Goal: Transaction & Acquisition: Purchase product/service

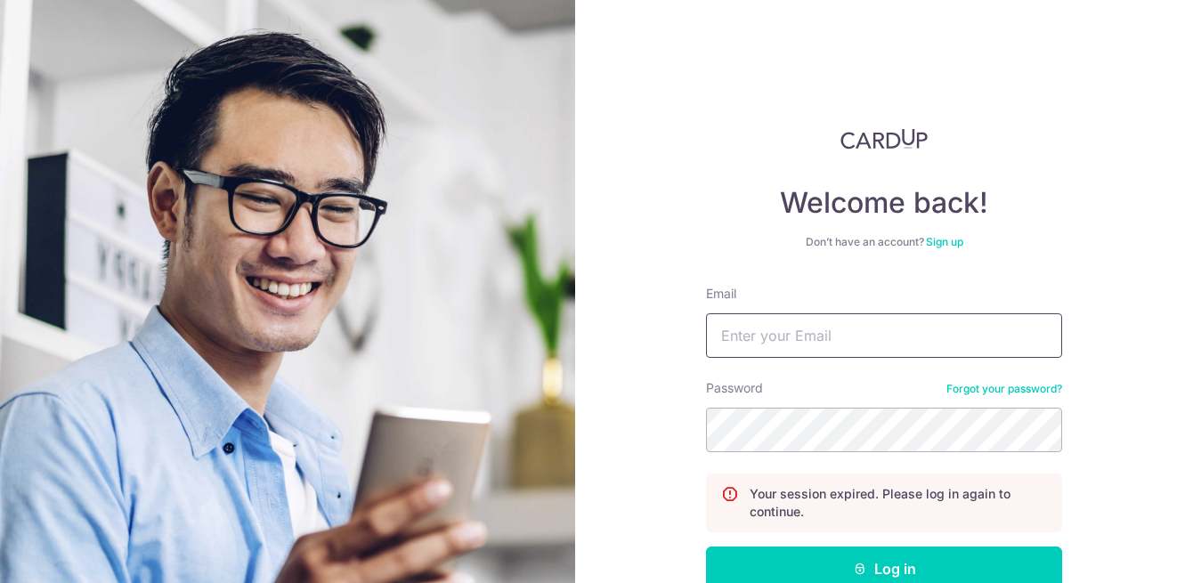
drag, startPoint x: 0, startPoint y: 0, endPoint x: 797, endPoint y: 343, distance: 867.9
click at [797, 343] on input "Email" at bounding box center [884, 335] width 356 height 44
type input "[EMAIL_ADDRESS][DOMAIN_NAME]"
click at [706, 546] on button "Log in" at bounding box center [884, 568] width 356 height 44
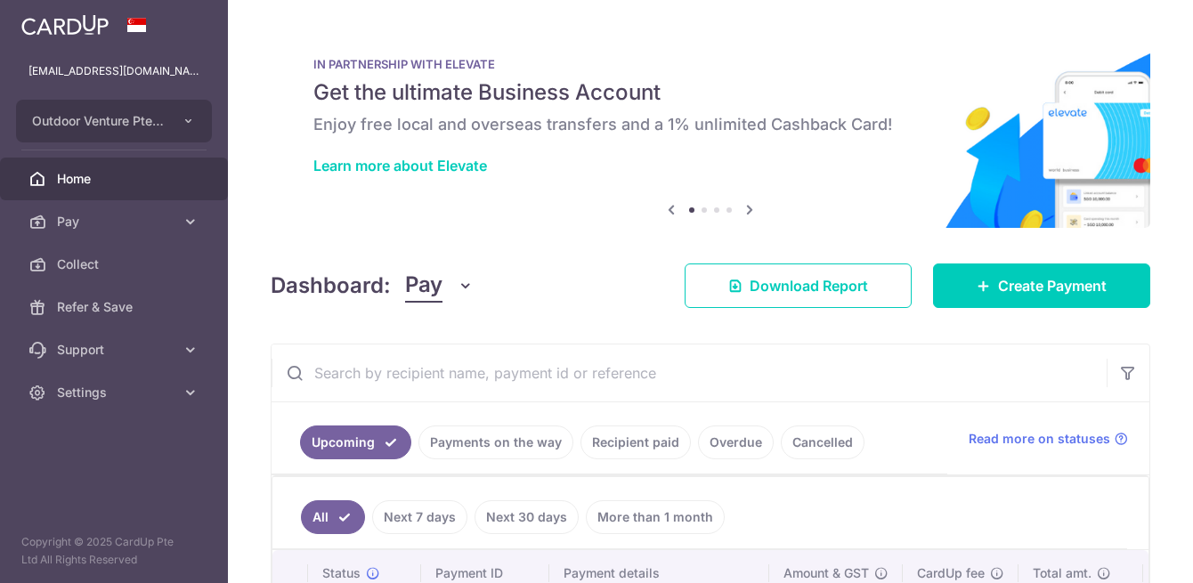
scroll to position [166, 0]
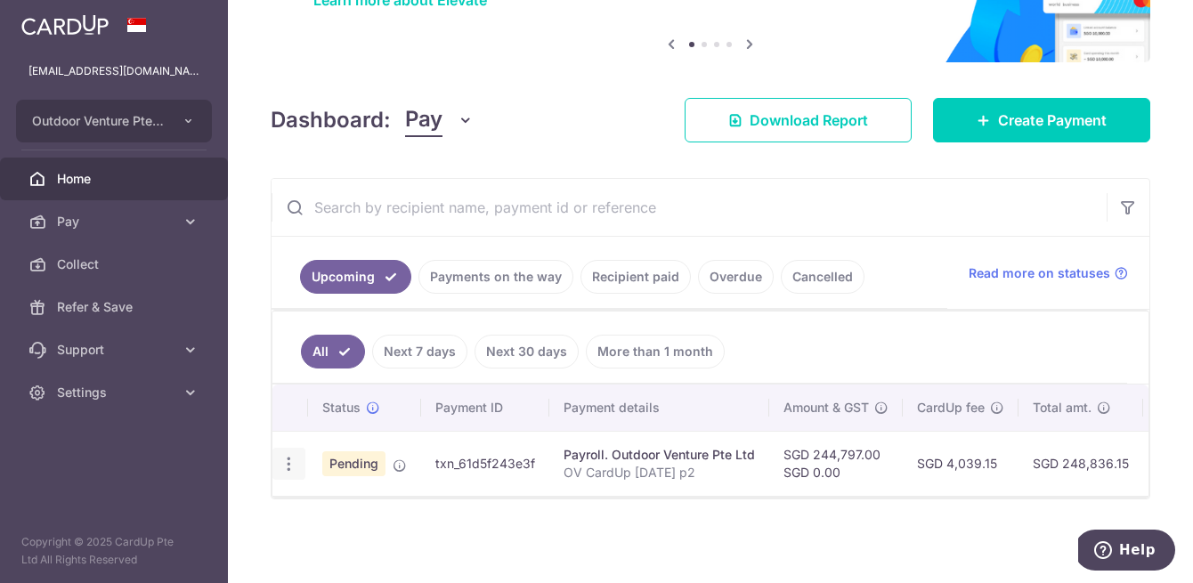
click at [293, 462] on icon "button" at bounding box center [288, 464] width 19 height 19
click at [340, 550] on span "Cancel payment" at bounding box center [383, 556] width 119 height 21
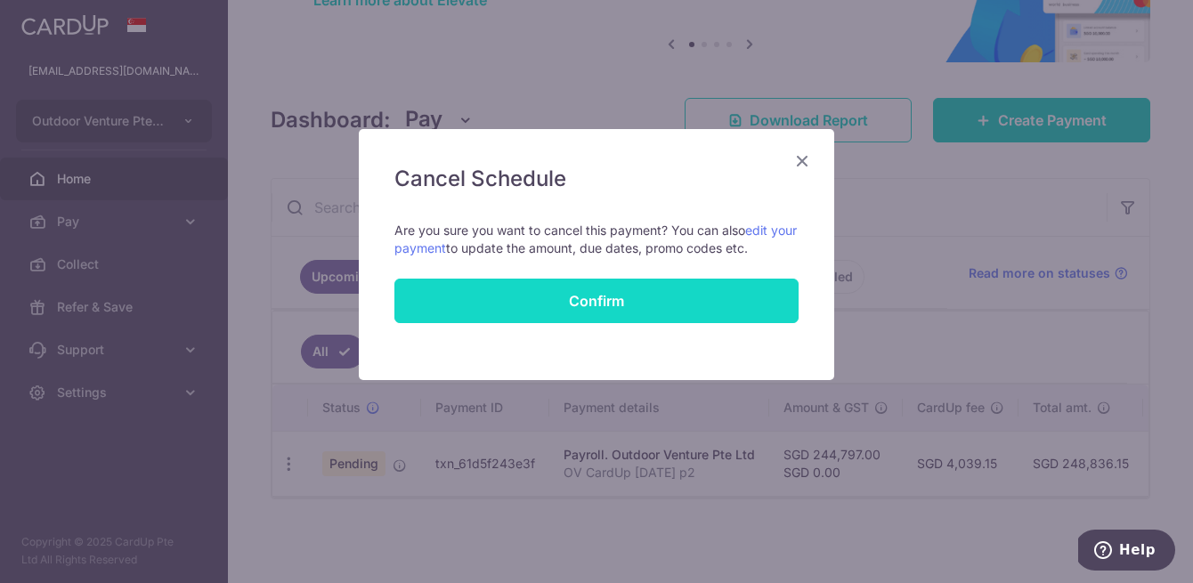
click at [648, 287] on button "Confirm" at bounding box center [596, 301] width 404 height 44
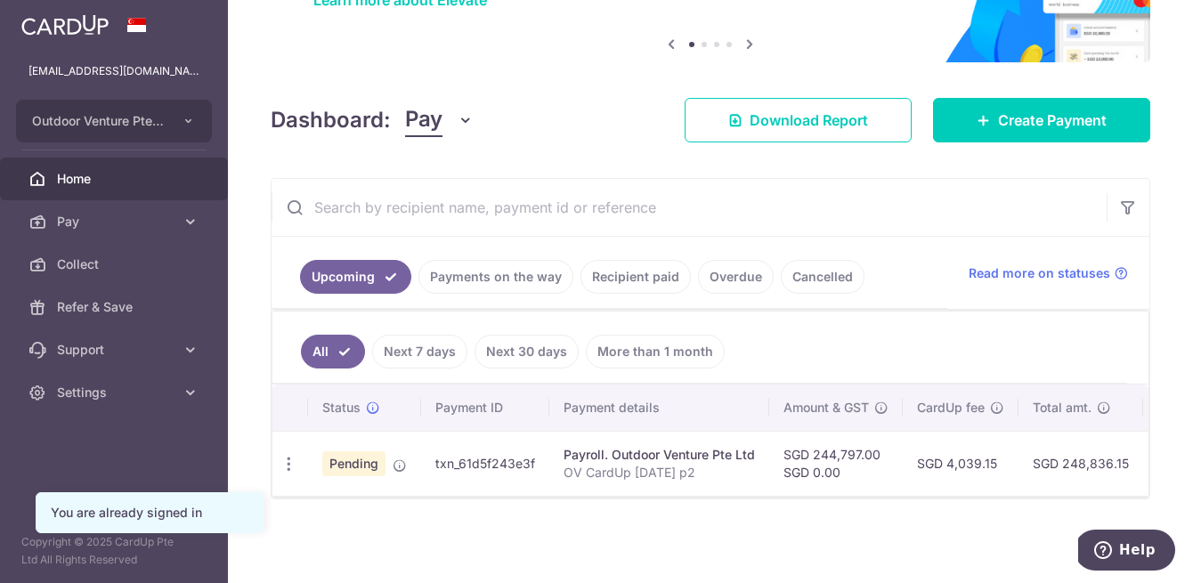
scroll to position [163, 0]
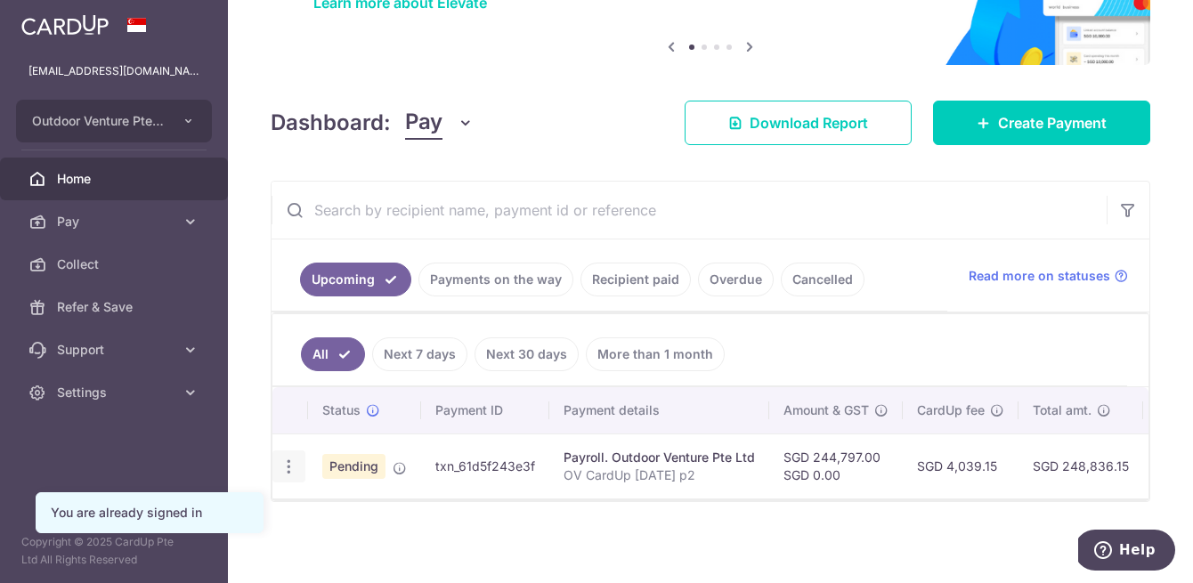
click at [282, 475] on div "Update payment Cancel payment Upload doc" at bounding box center [288, 466] width 33 height 33
click at [287, 471] on icon "button" at bounding box center [288, 466] width 19 height 19
click at [325, 562] on span "Cancel payment" at bounding box center [383, 558] width 119 height 21
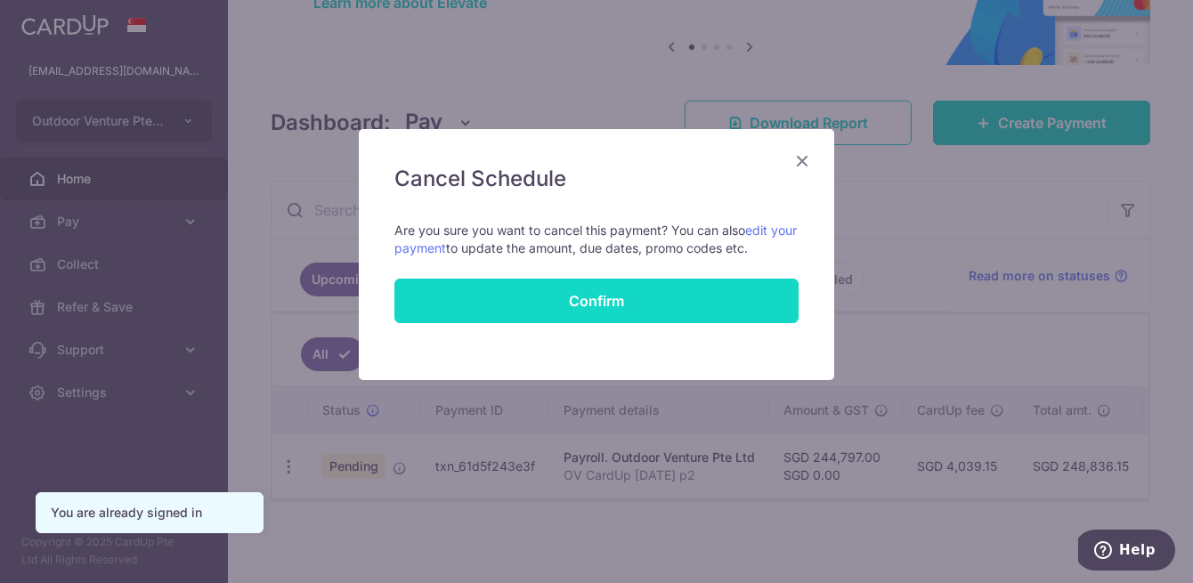
click at [540, 282] on button "Confirm" at bounding box center [596, 301] width 404 height 44
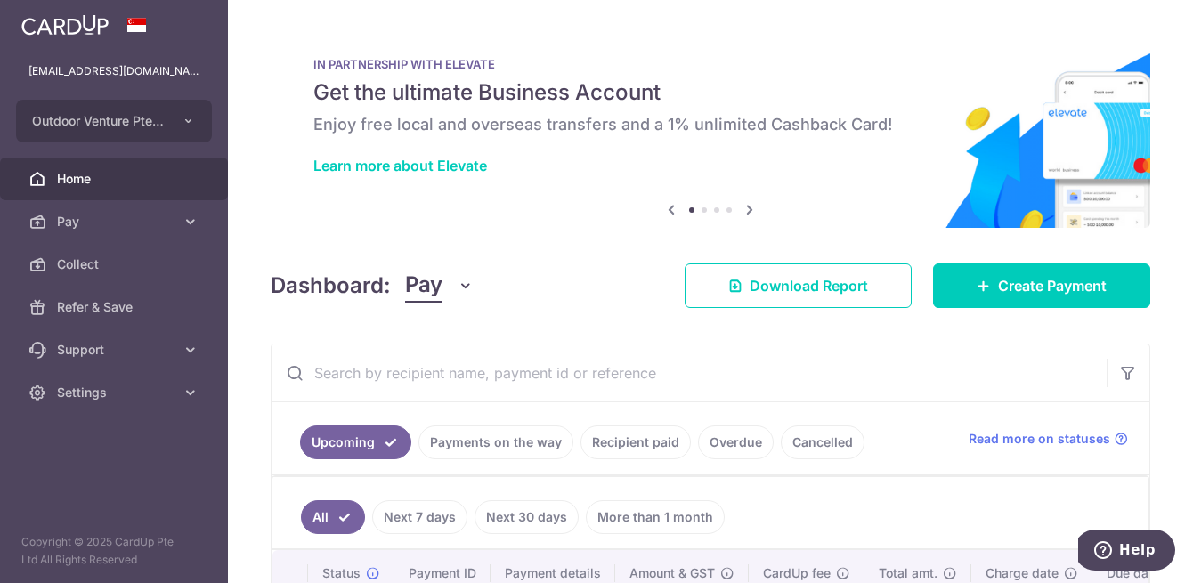
click at [884, 565] on span "Total amt." at bounding box center [907, 573] width 59 height 18
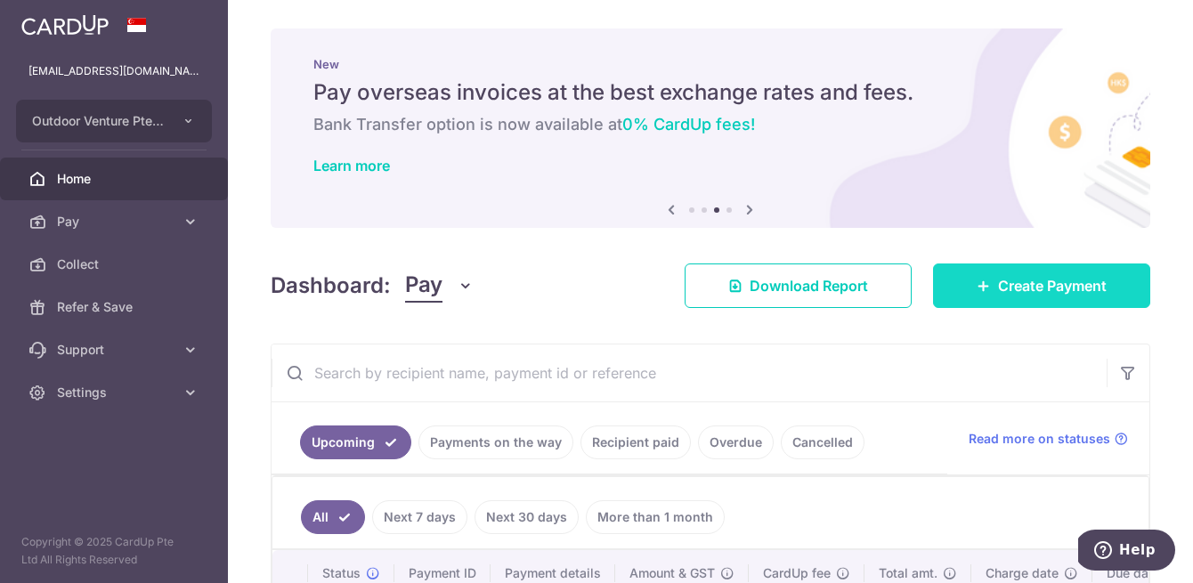
click at [1015, 286] on span "Create Payment" at bounding box center [1052, 285] width 109 height 21
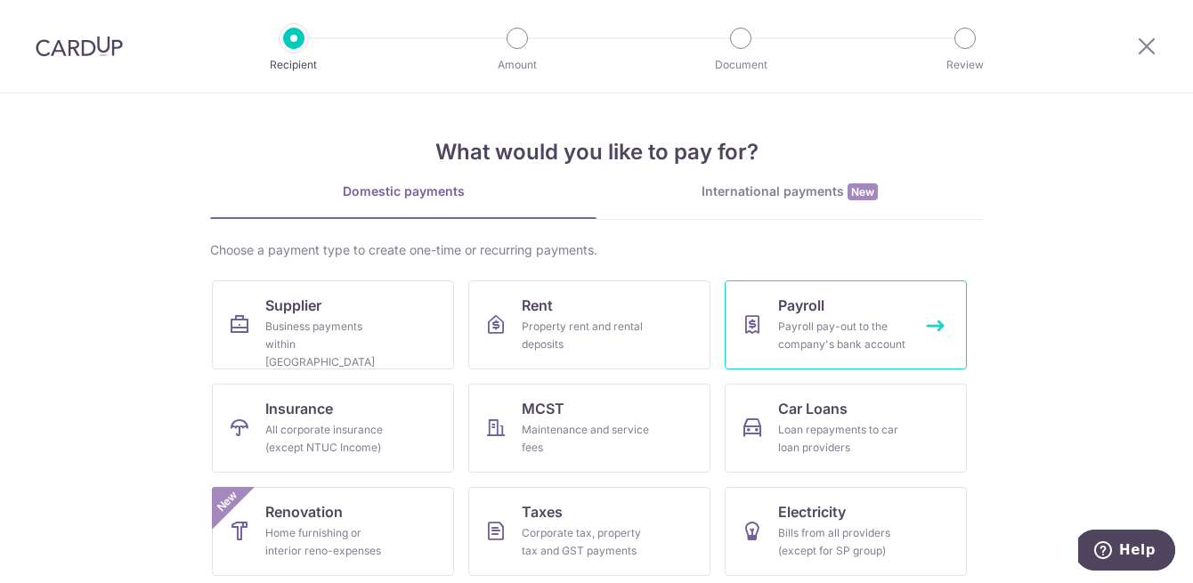
click at [849, 316] on link "Payroll Payroll pay-out to the company's bank account" at bounding box center [845, 324] width 242 height 89
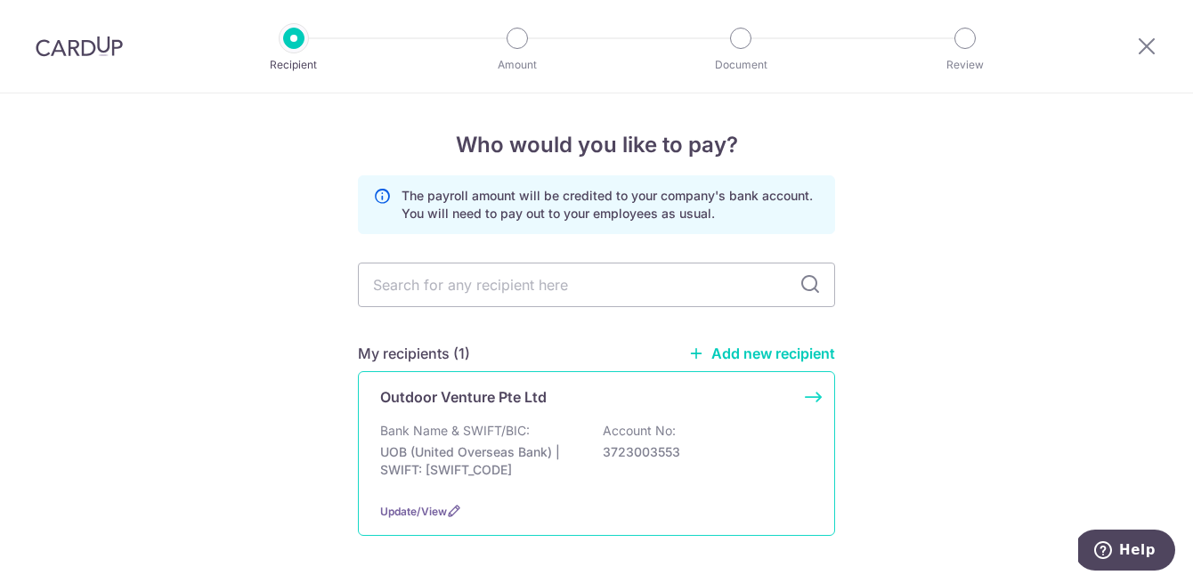
click at [495, 418] on div "Outdoor Venture Pte Ltd Bank Name & SWIFT/BIC: UOB (United Overseas Bank) | SWI…" at bounding box center [596, 453] width 477 height 165
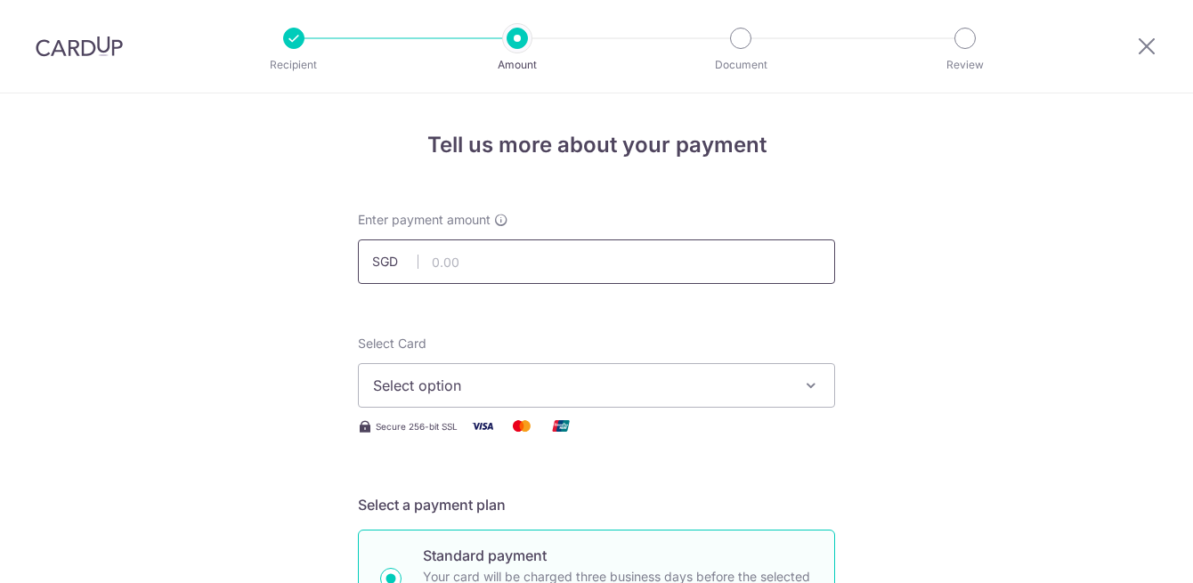
click at [489, 270] on input "text" at bounding box center [596, 261] width 477 height 44
type input "276,474.00"
click at [670, 393] on span "Select option" at bounding box center [580, 385] width 415 height 21
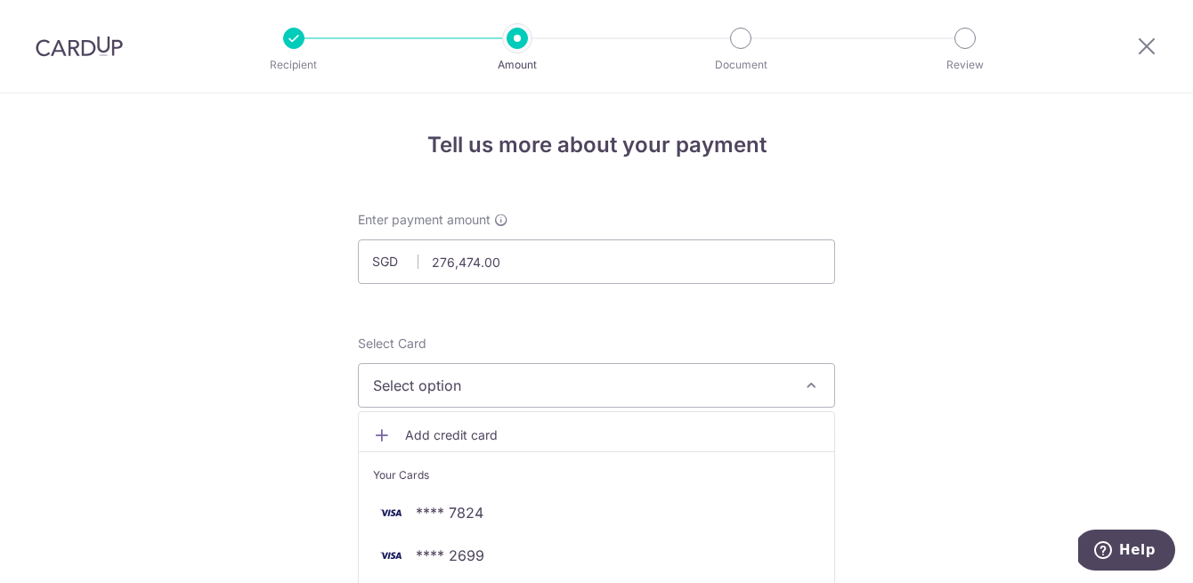
click at [633, 393] on span "Select option" at bounding box center [580, 385] width 415 height 21
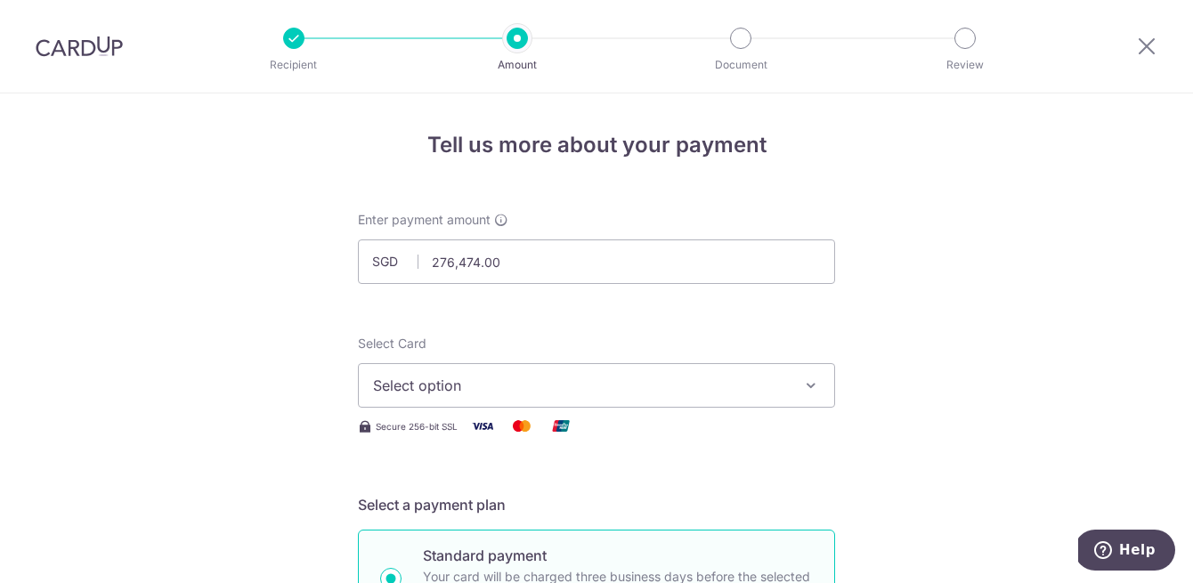
click at [633, 393] on span "Select option" at bounding box center [580, 385] width 415 height 21
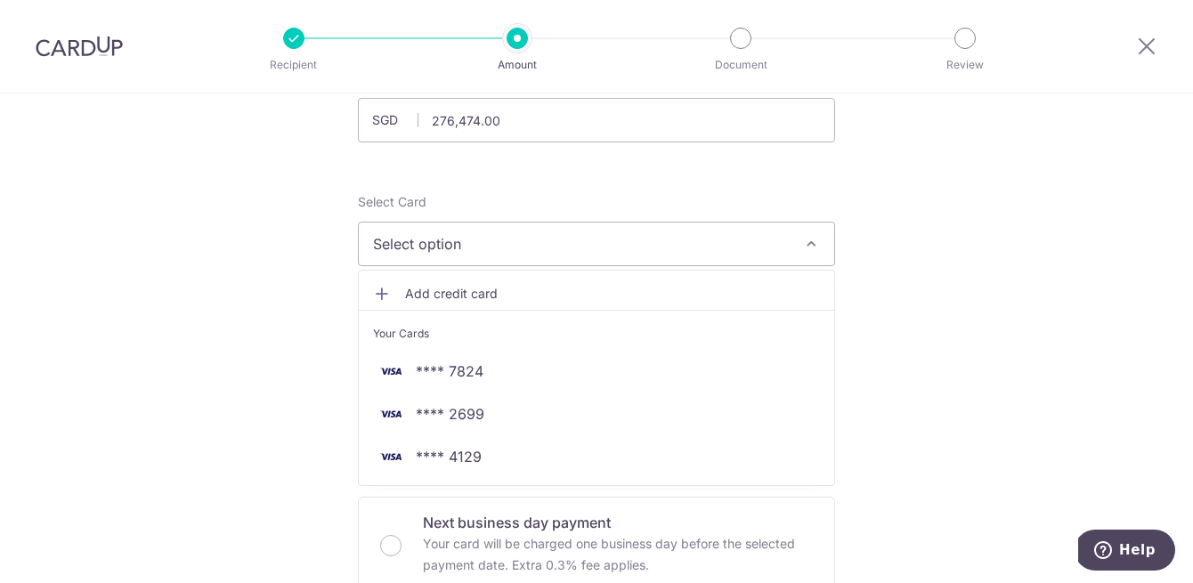
scroll to position [146, 0]
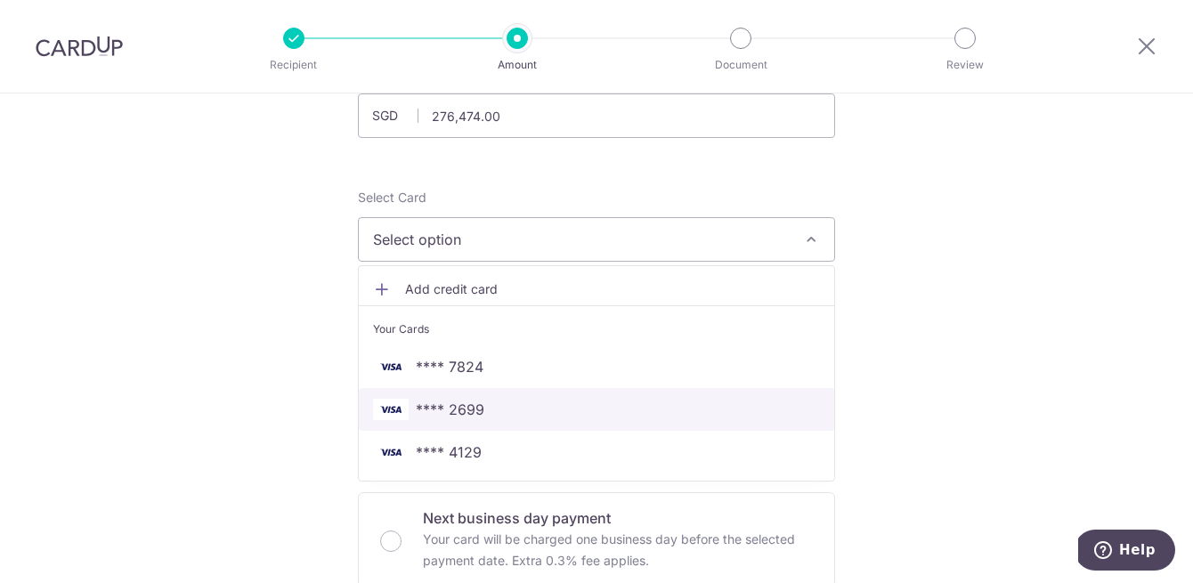
click at [609, 400] on span "**** 2699" at bounding box center [596, 409] width 447 height 21
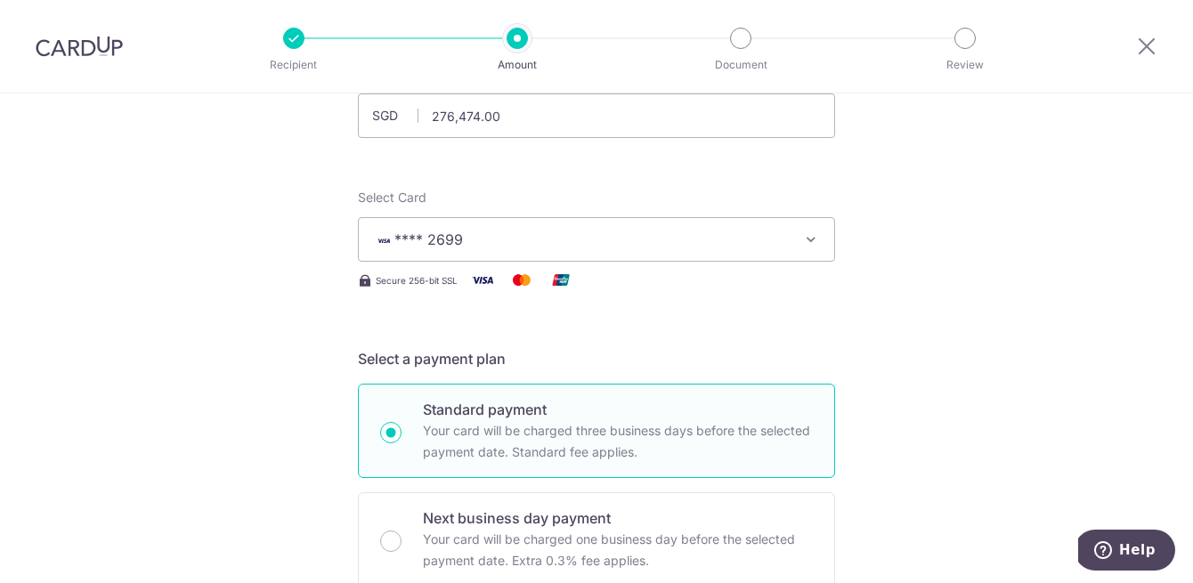
click at [529, 246] on span "**** 2699" at bounding box center [580, 239] width 415 height 21
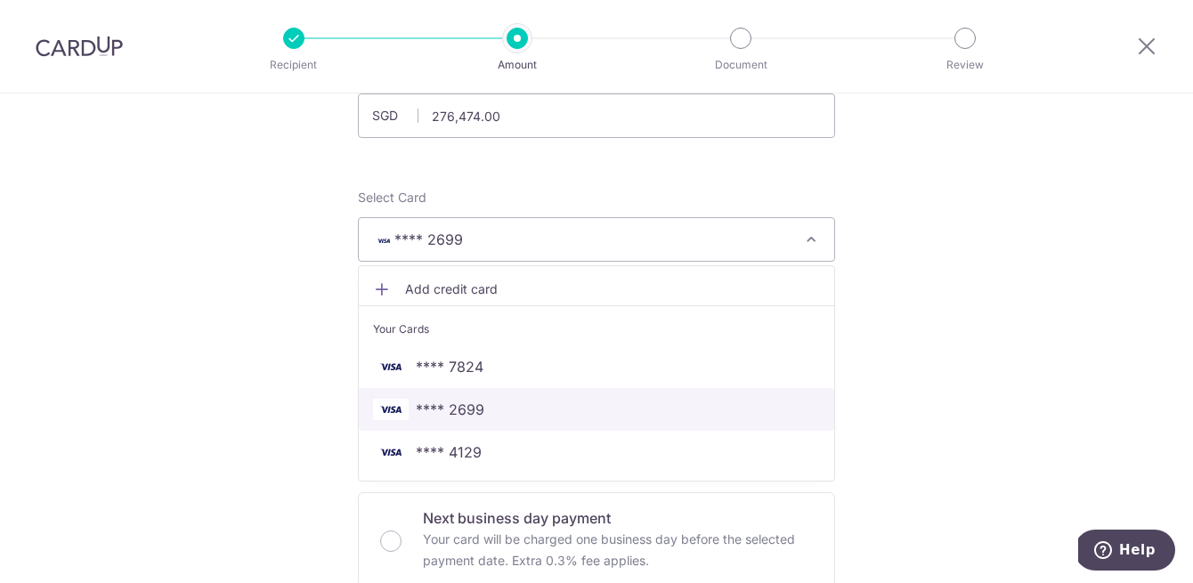
click at [523, 403] on span "**** 2699" at bounding box center [596, 409] width 447 height 21
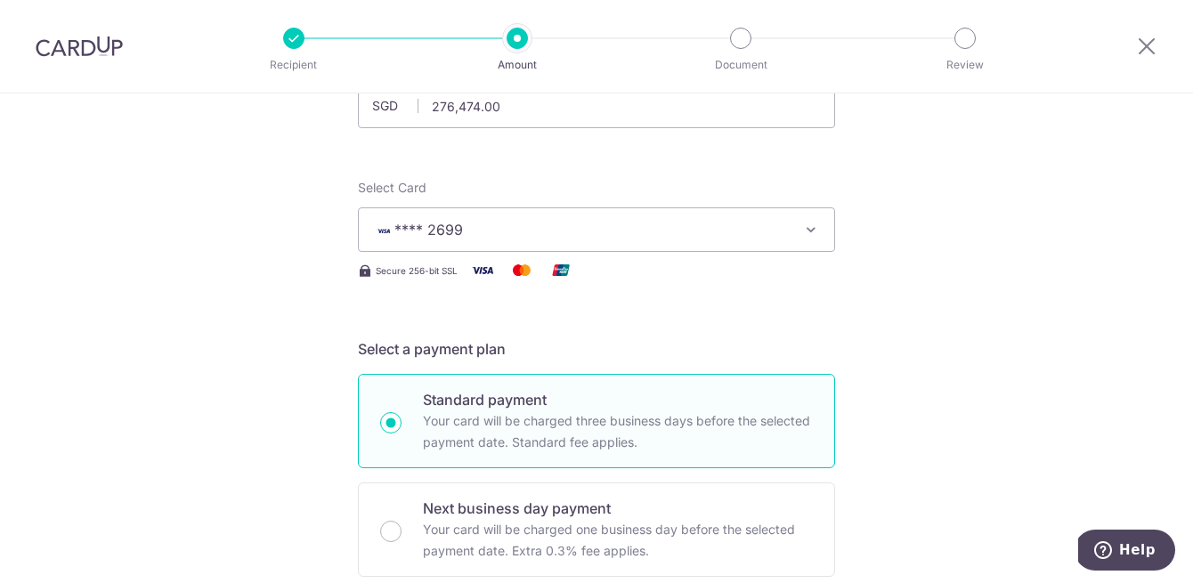
scroll to position [152, 0]
